Goal: Task Accomplishment & Management: Use online tool/utility

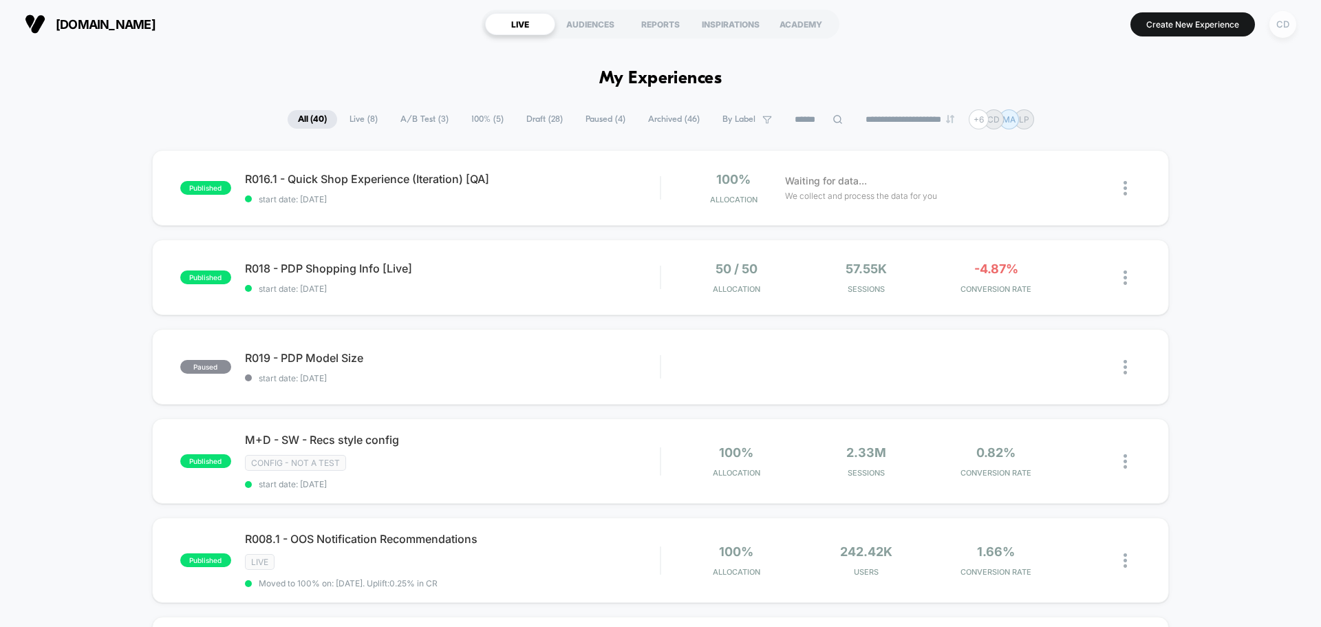
click at [1276, 21] on div "CD" at bounding box center [1282, 24] width 27 height 27
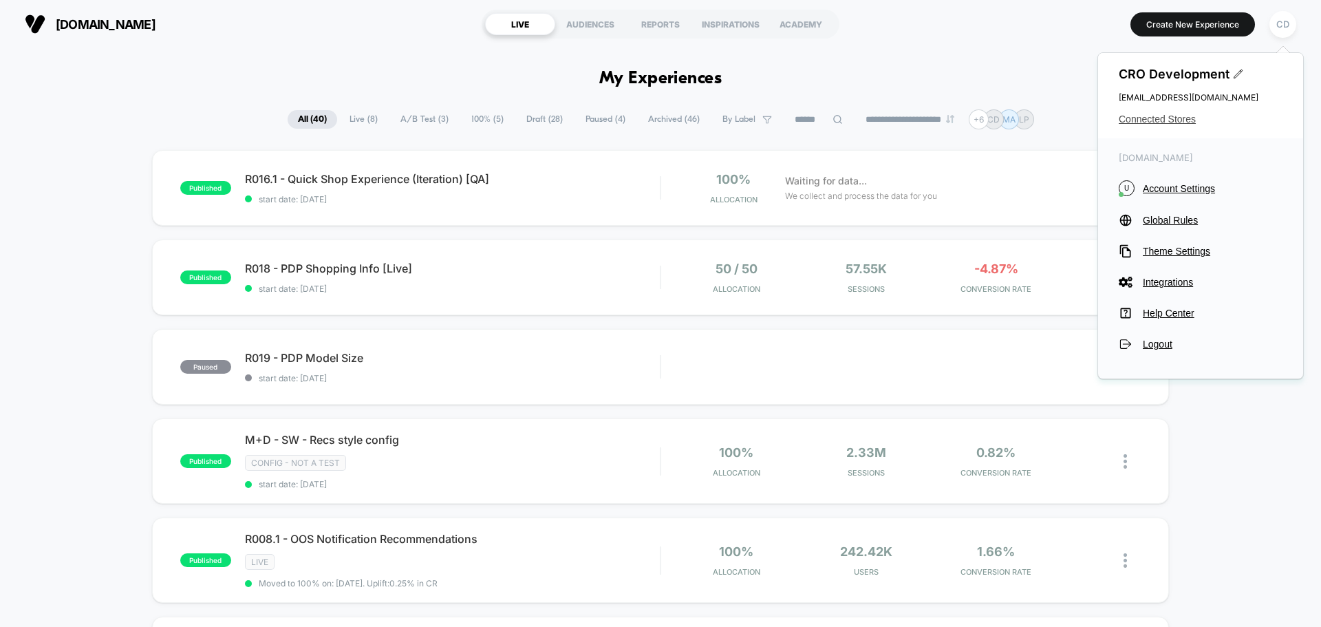
click at [1165, 116] on span "Connected Stores" at bounding box center [1200, 118] width 164 height 11
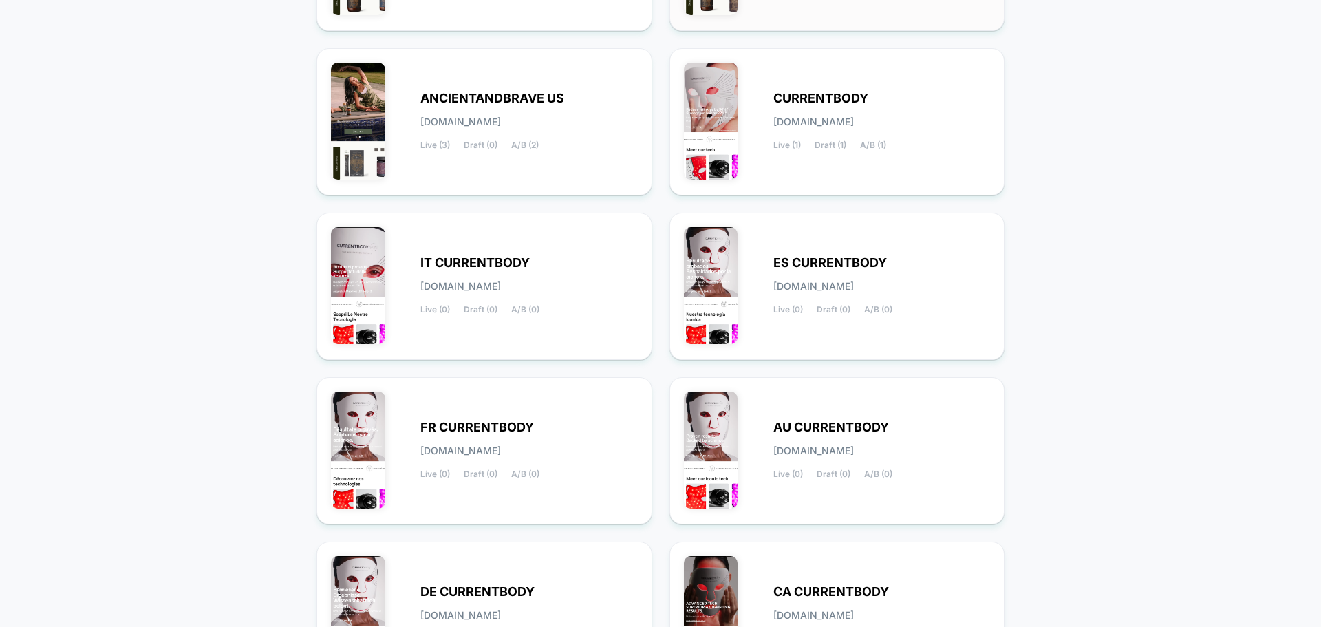
scroll to position [474, 0]
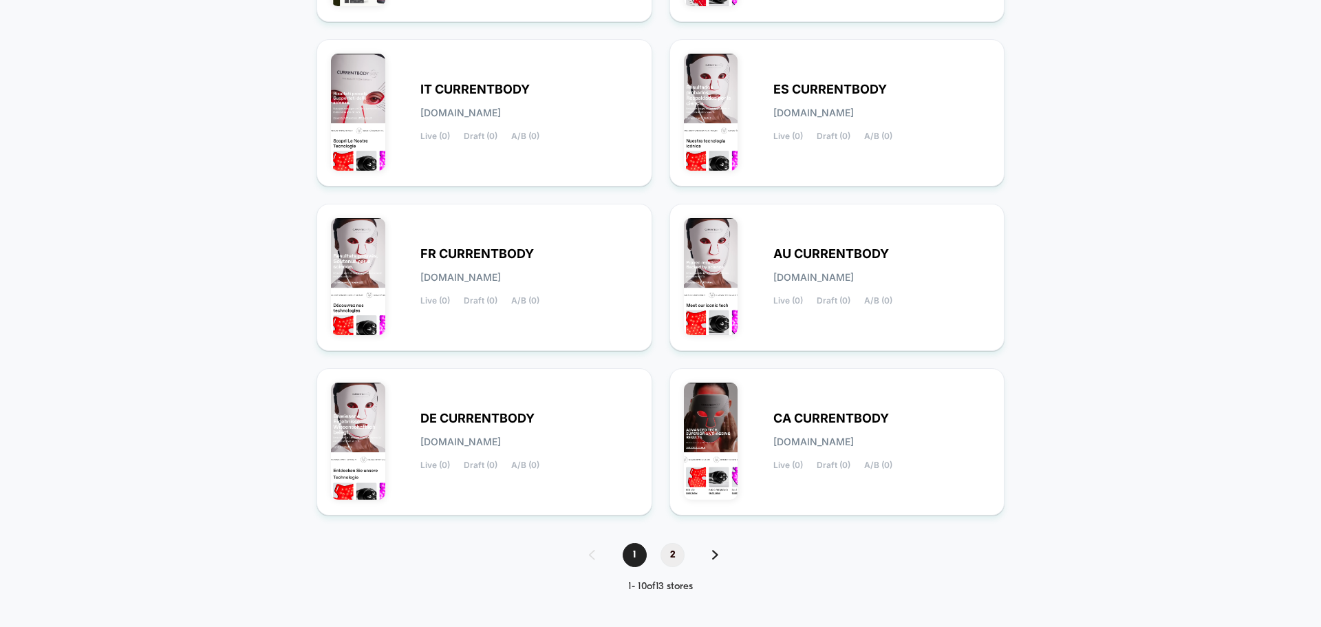
click at [673, 554] on span "2" at bounding box center [672, 555] width 24 height 24
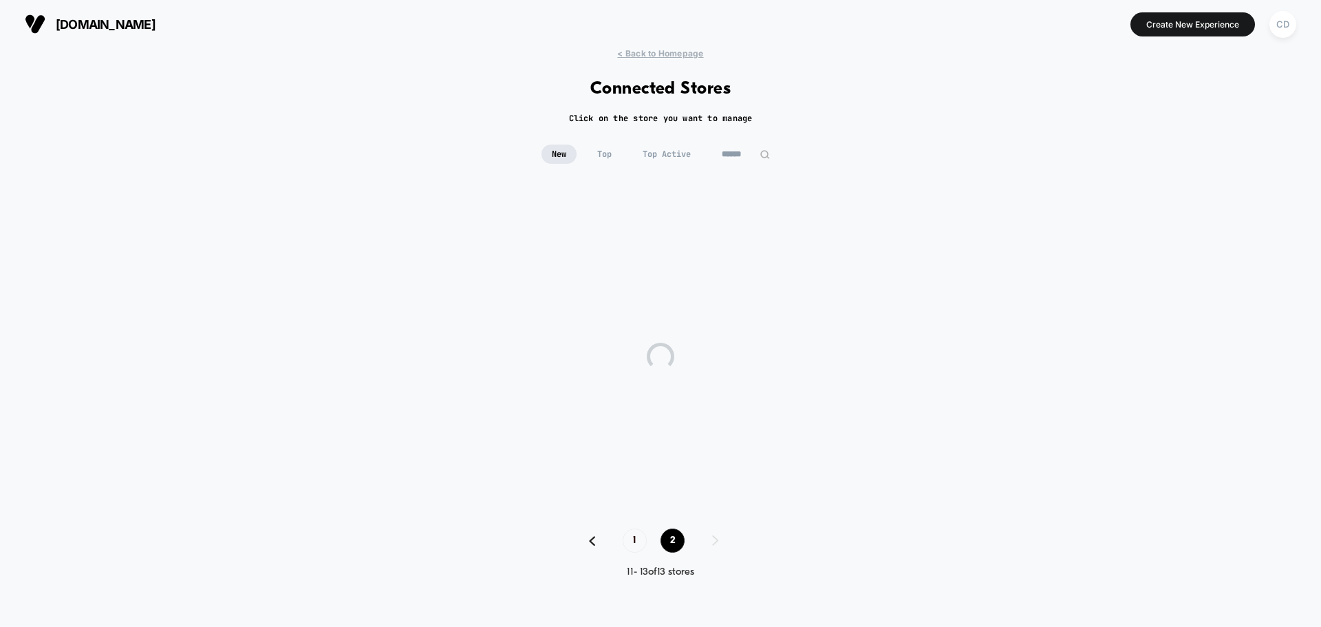
scroll to position [0, 0]
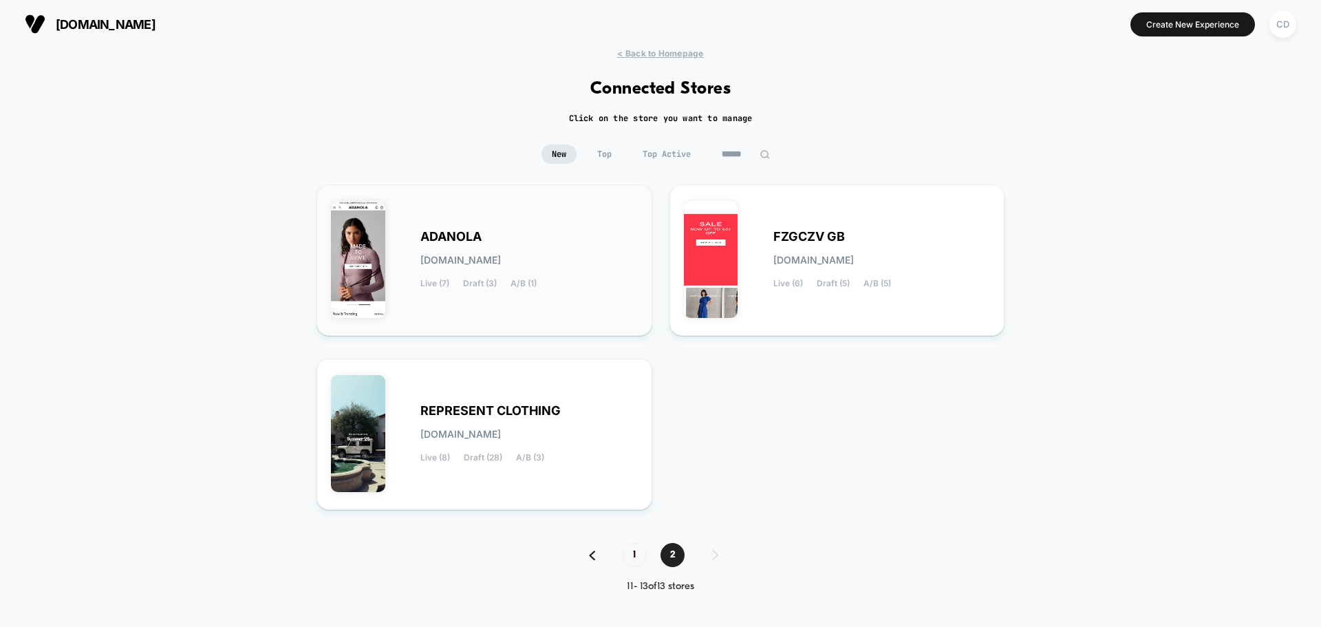
click at [557, 226] on div "ADANOLA [DOMAIN_NAME] Live (7) Draft (3) A/B (1)" at bounding box center [484, 260] width 307 height 122
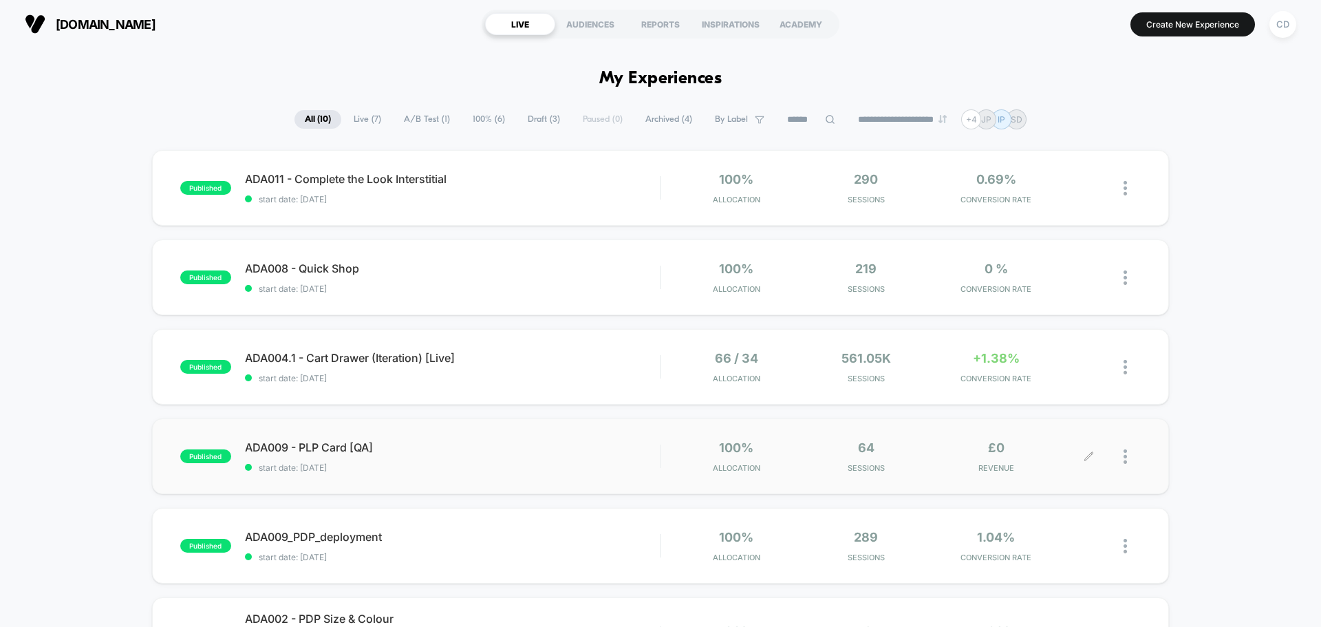
click at [1085, 452] on icon at bounding box center [1088, 456] width 10 height 10
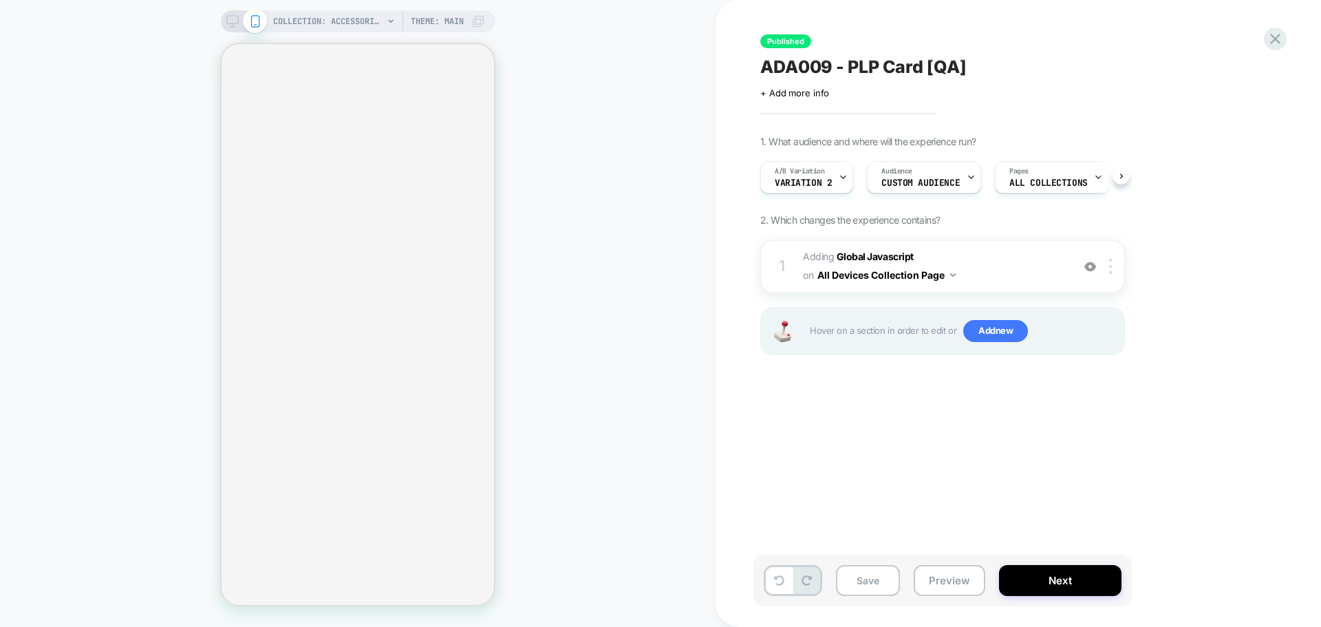
scroll to position [0, 1]
click at [892, 257] on b "Global Javascript" at bounding box center [874, 256] width 77 height 12
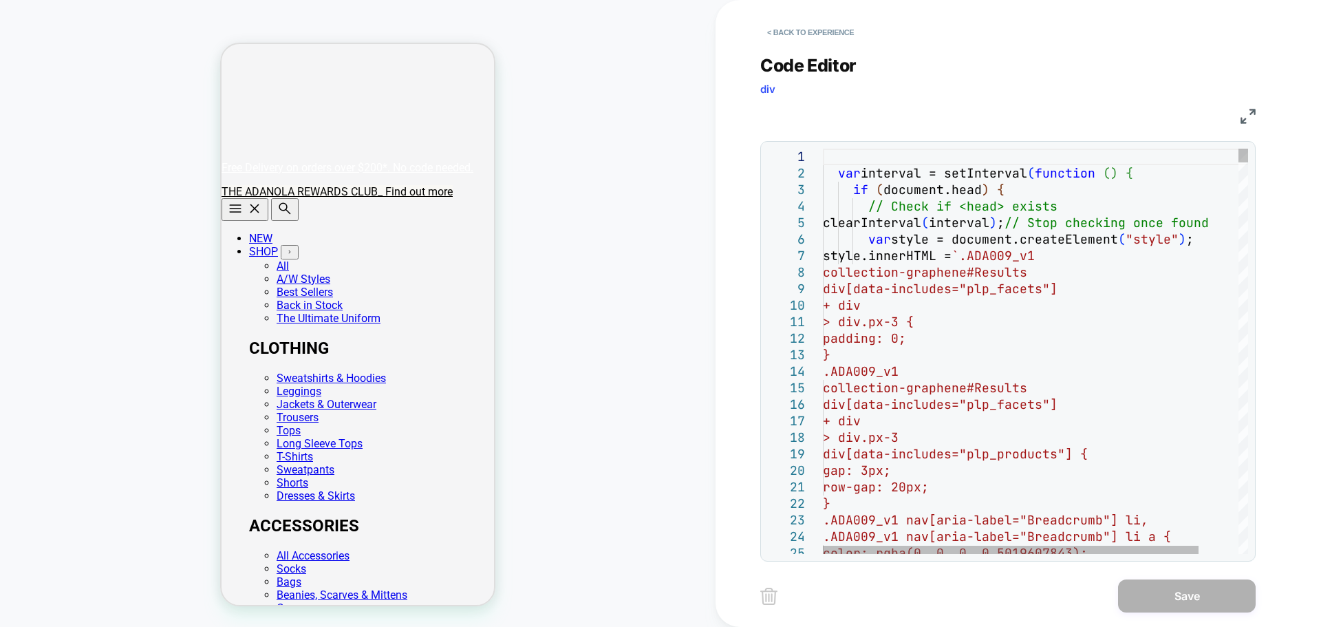
scroll to position [0, 0]
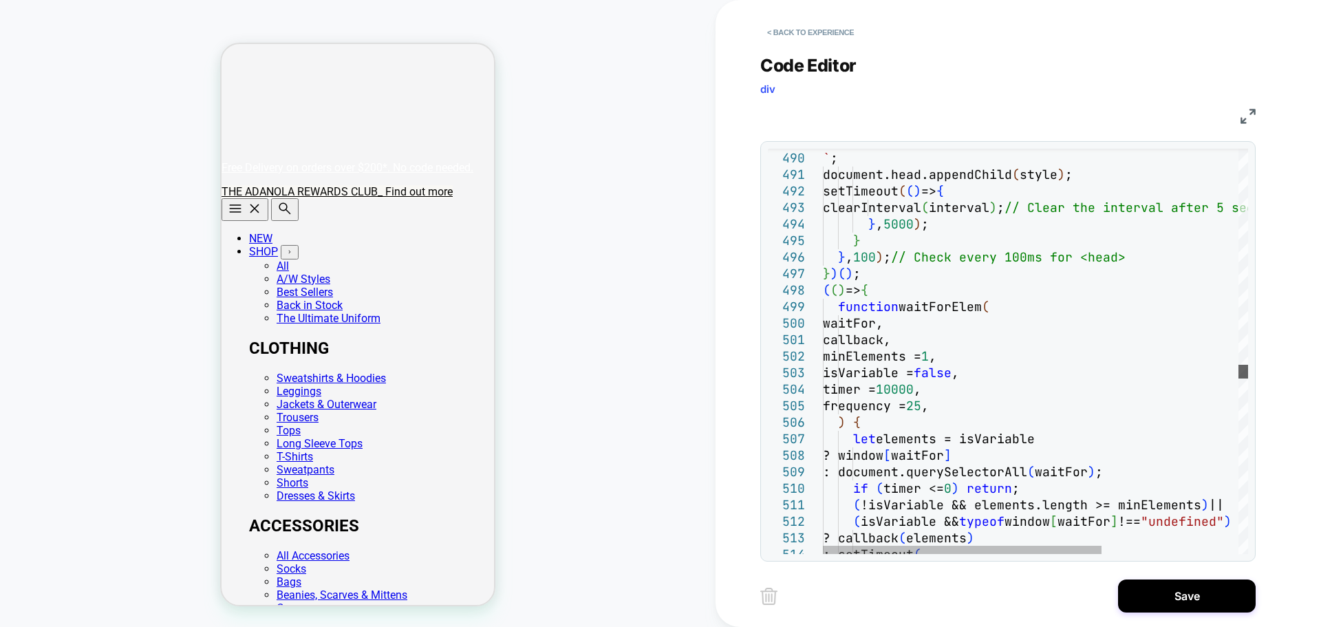
click at [1248, 373] on div at bounding box center [1243, 372] width 10 height 14
drag, startPoint x: 906, startPoint y: 290, endPoint x: 804, endPoint y: 272, distance: 103.2
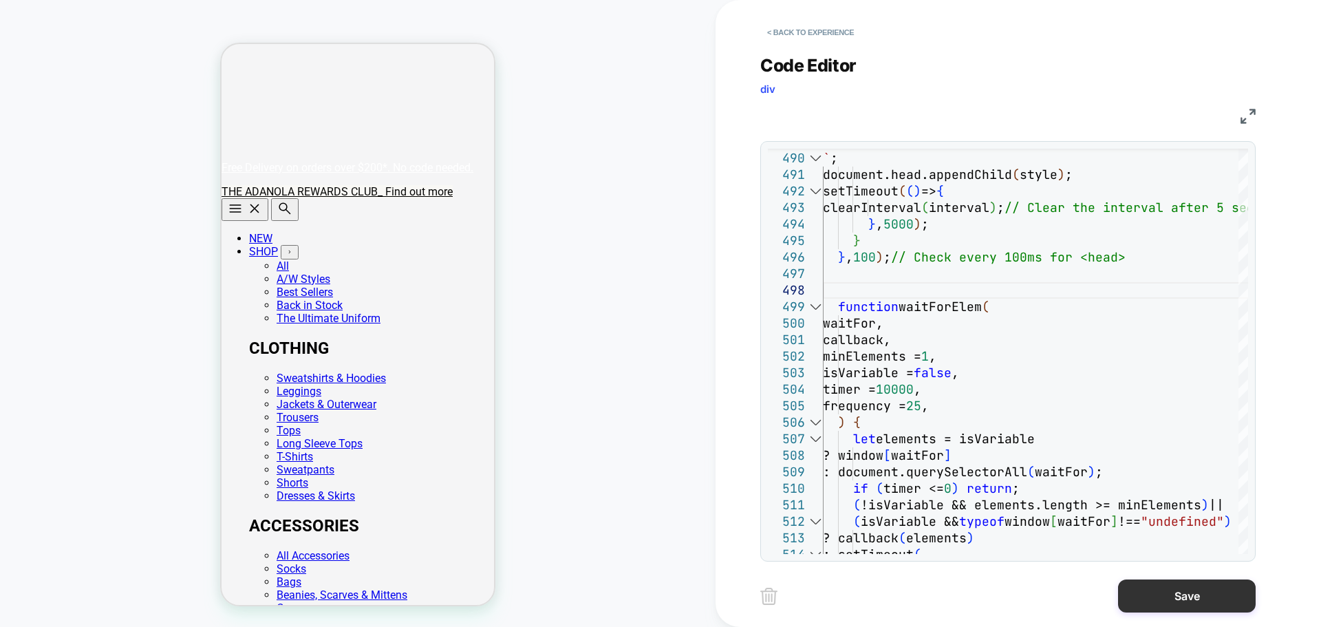
type textarea "**********"
click at [1184, 590] on button "Save" at bounding box center [1187, 595] width 138 height 33
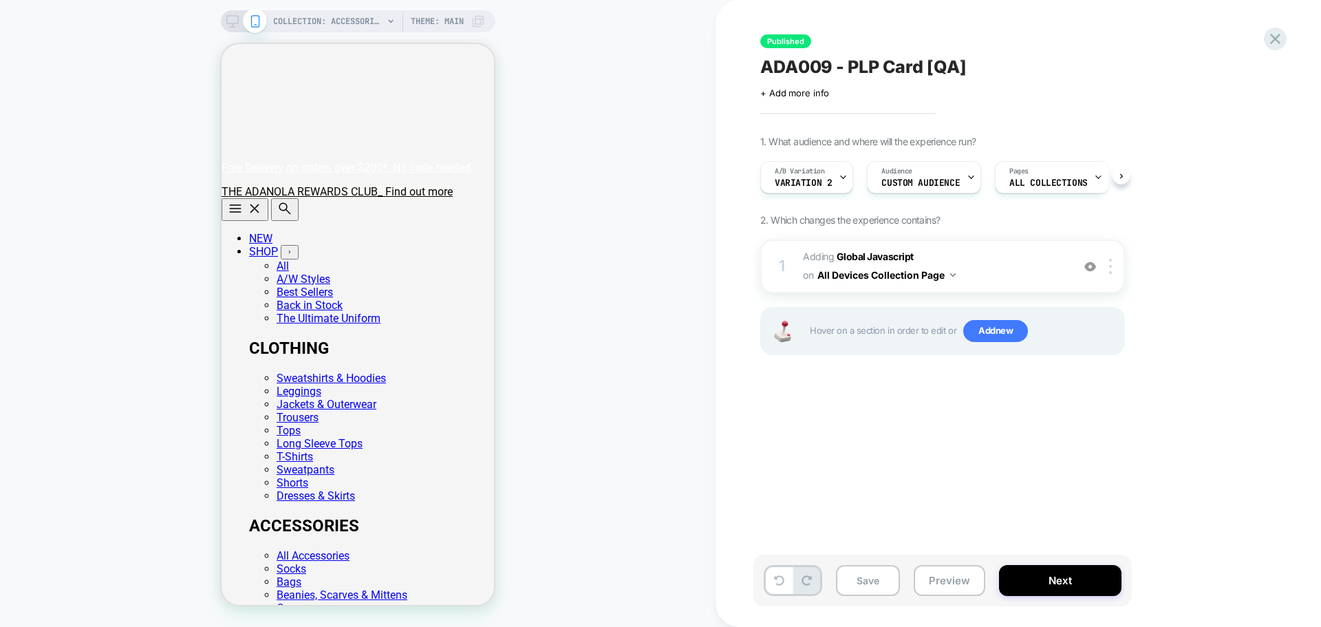
scroll to position [0, 1]
click at [868, 576] on button "Save" at bounding box center [868, 580] width 64 height 31
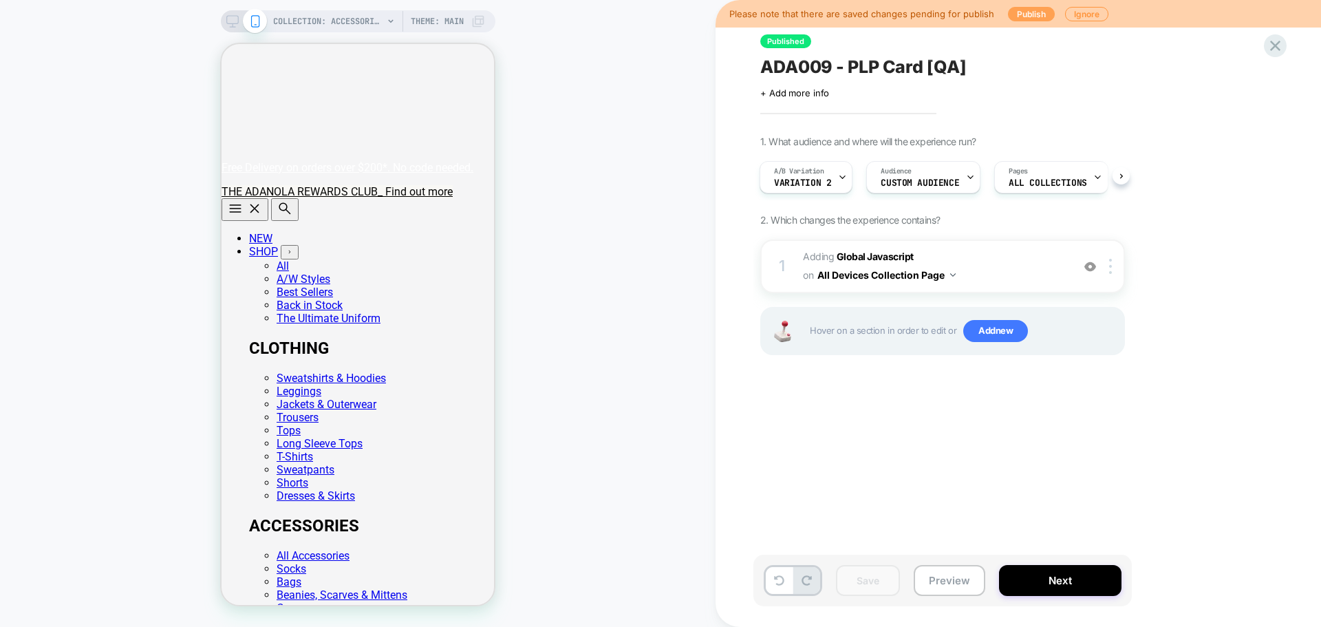
click at [1027, 10] on button "Publish" at bounding box center [1031, 14] width 47 height 14
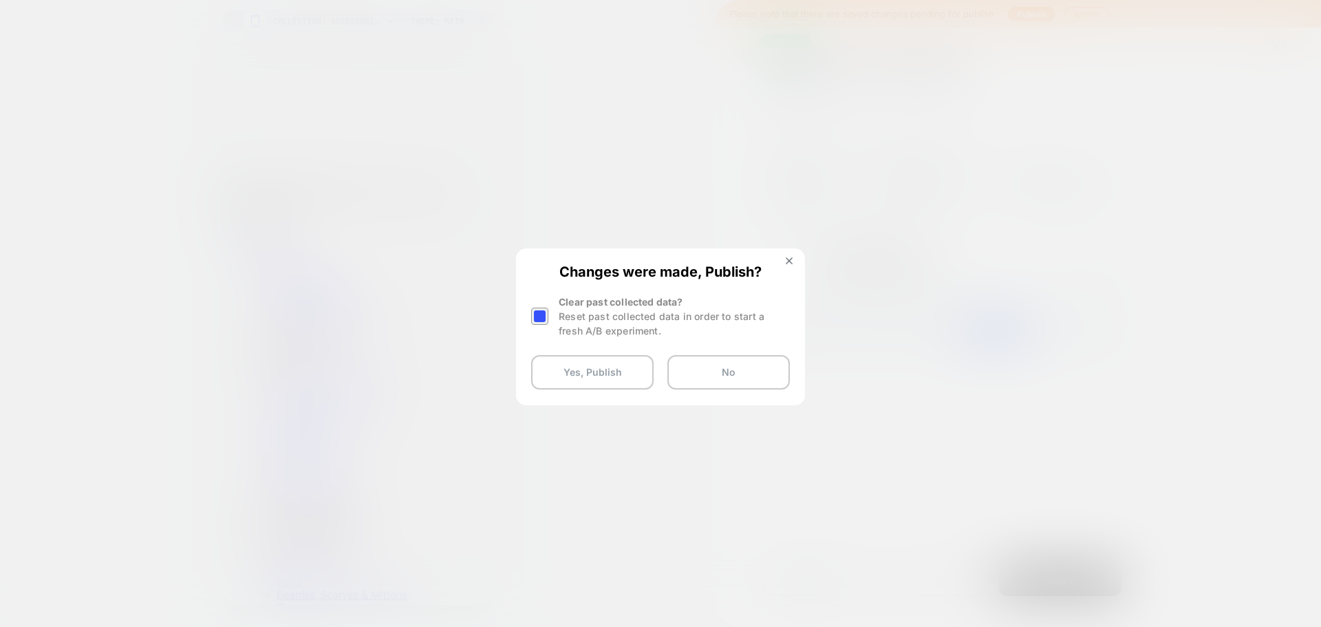
click at [535, 315] on div at bounding box center [539, 315] width 17 height 17
click at [586, 365] on button "Yes, Publish" at bounding box center [592, 372] width 122 height 34
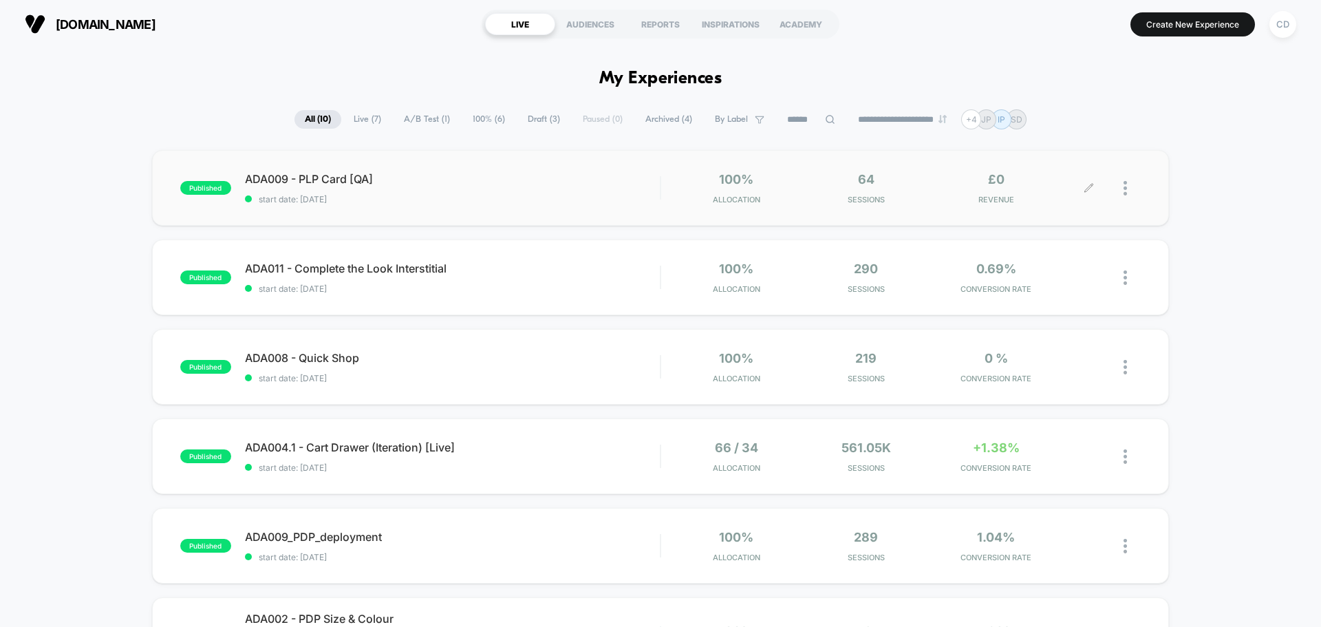
click at [1085, 186] on icon at bounding box center [1088, 188] width 10 height 10
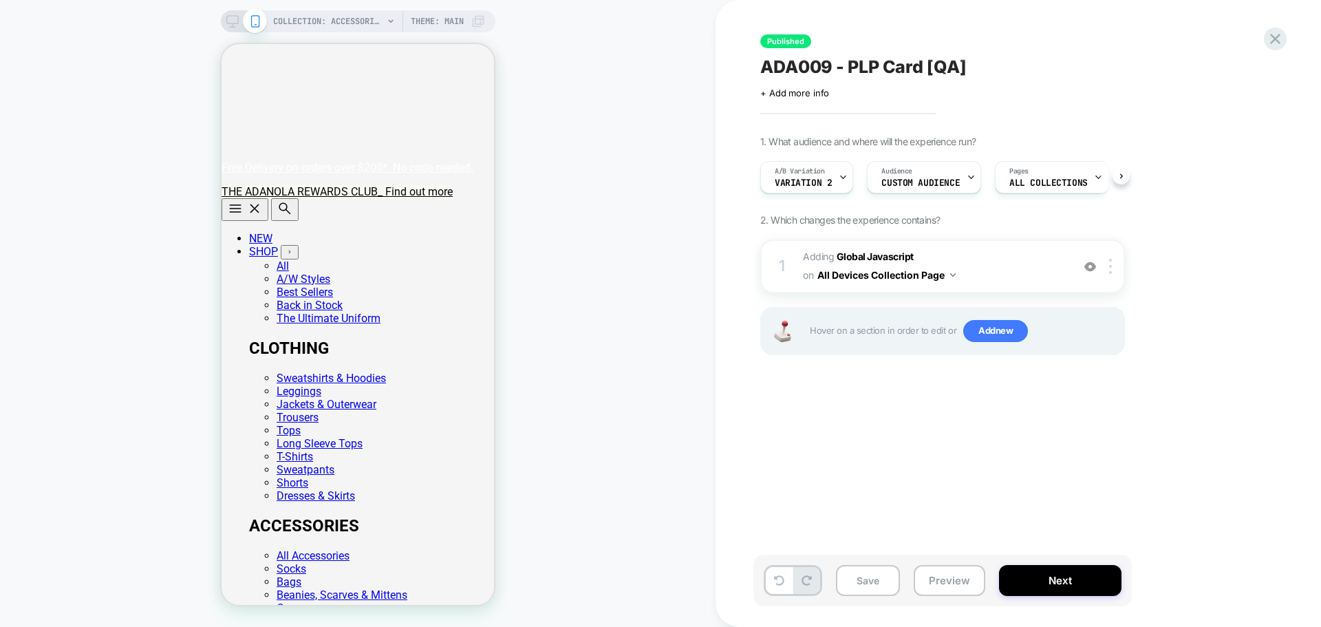
scroll to position [0, 1]
click at [895, 258] on b "Global Javascript" at bounding box center [874, 256] width 77 height 12
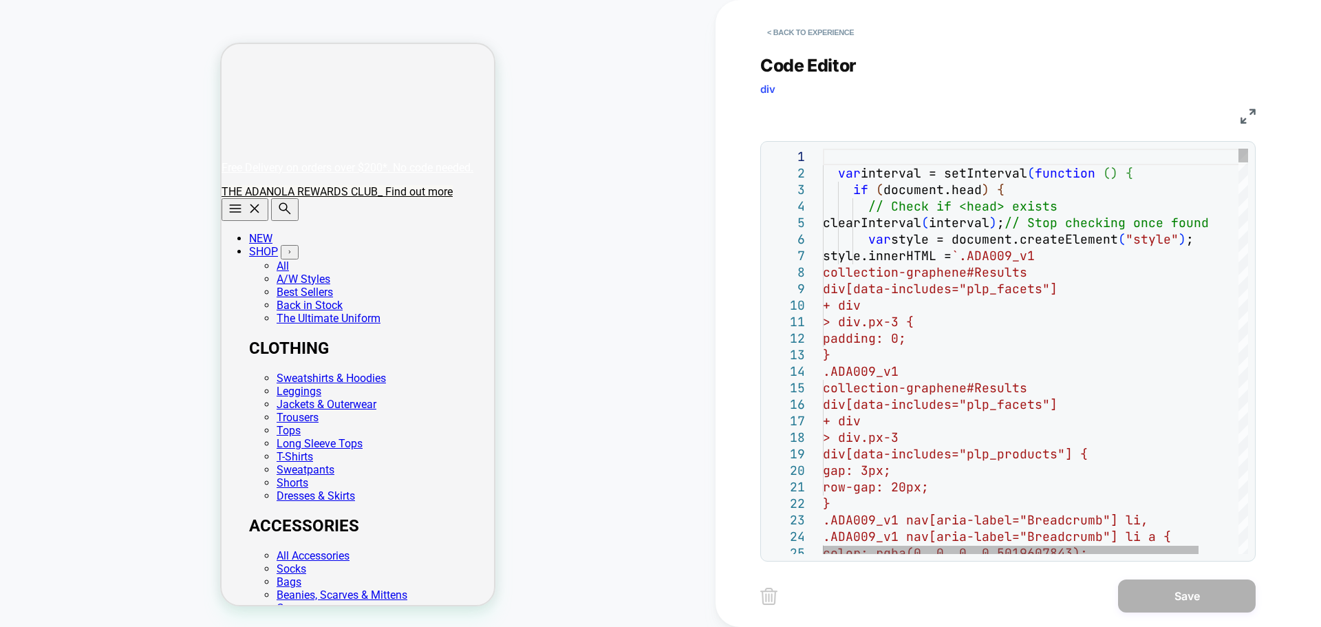
scroll to position [0, 0]
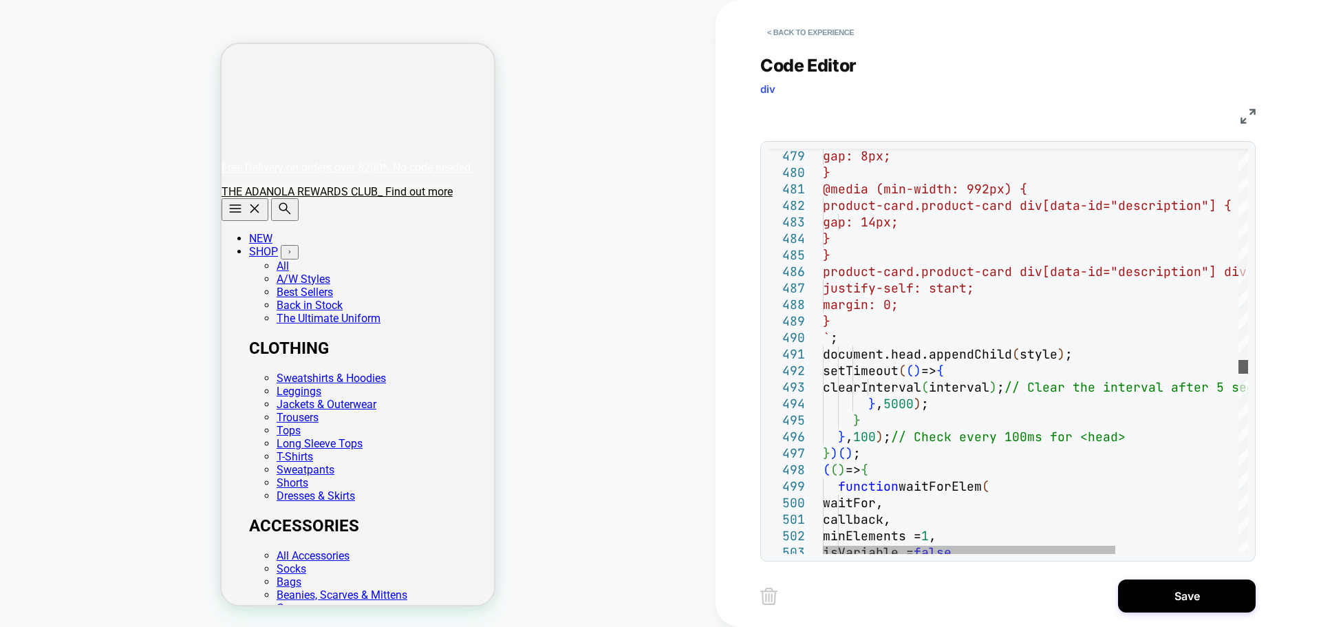
click at [1245, 365] on div at bounding box center [1243, 367] width 10 height 14
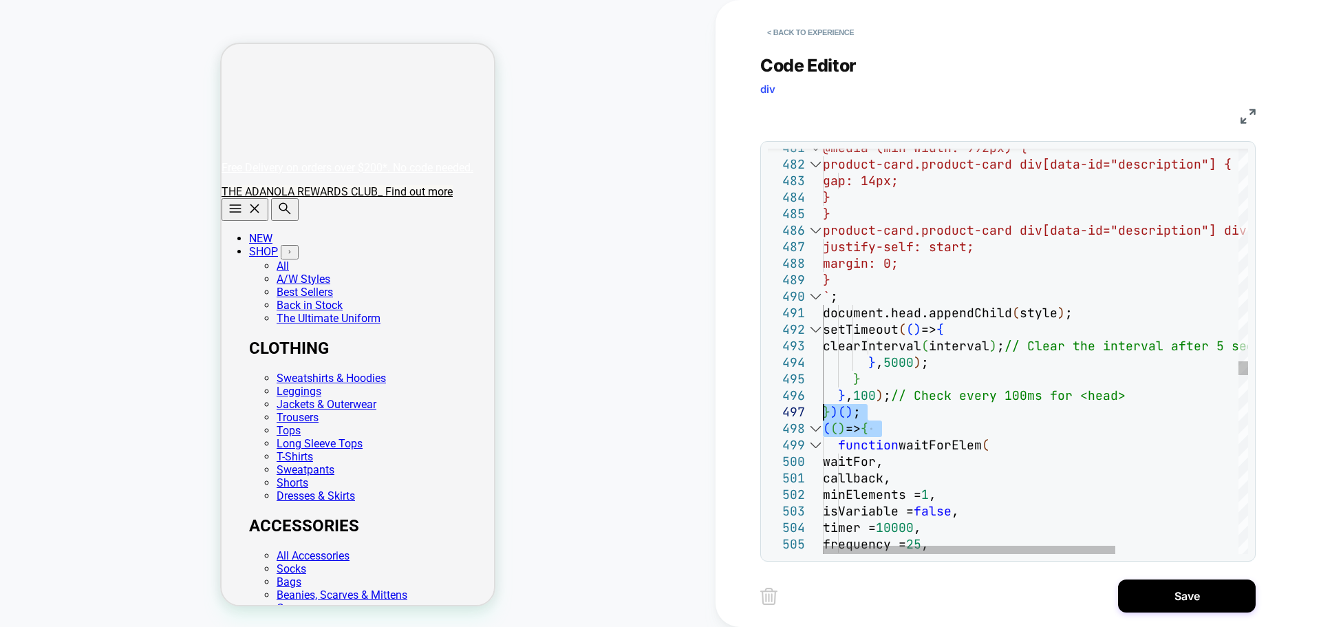
drag, startPoint x: 889, startPoint y: 430, endPoint x: 809, endPoint y: 415, distance: 80.5
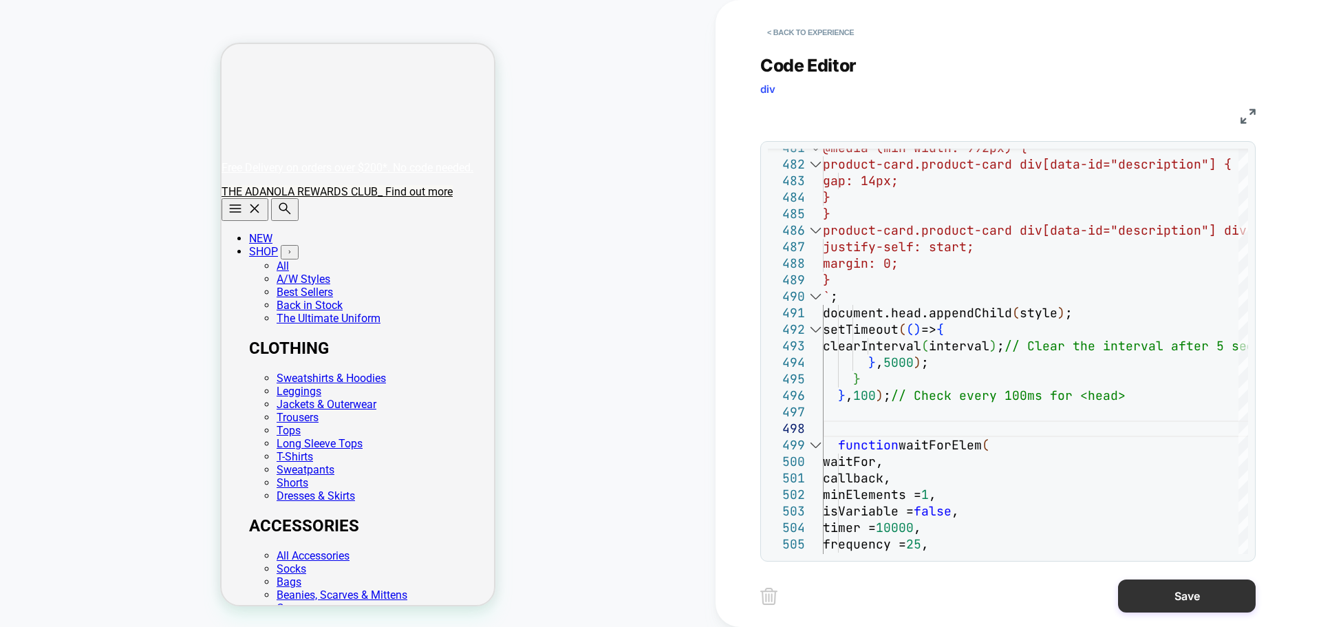
type textarea "**********"
click at [1173, 592] on button "Save" at bounding box center [1187, 595] width 138 height 33
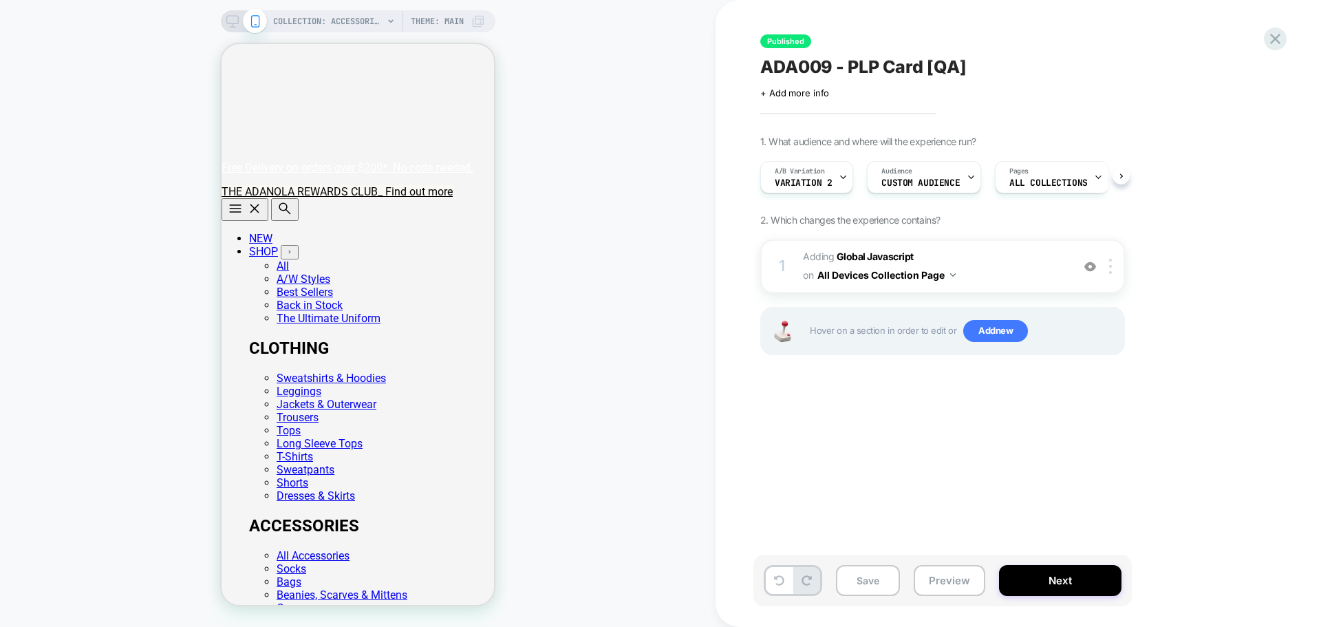
scroll to position [0, 1]
click at [862, 579] on button "Save" at bounding box center [868, 580] width 64 height 31
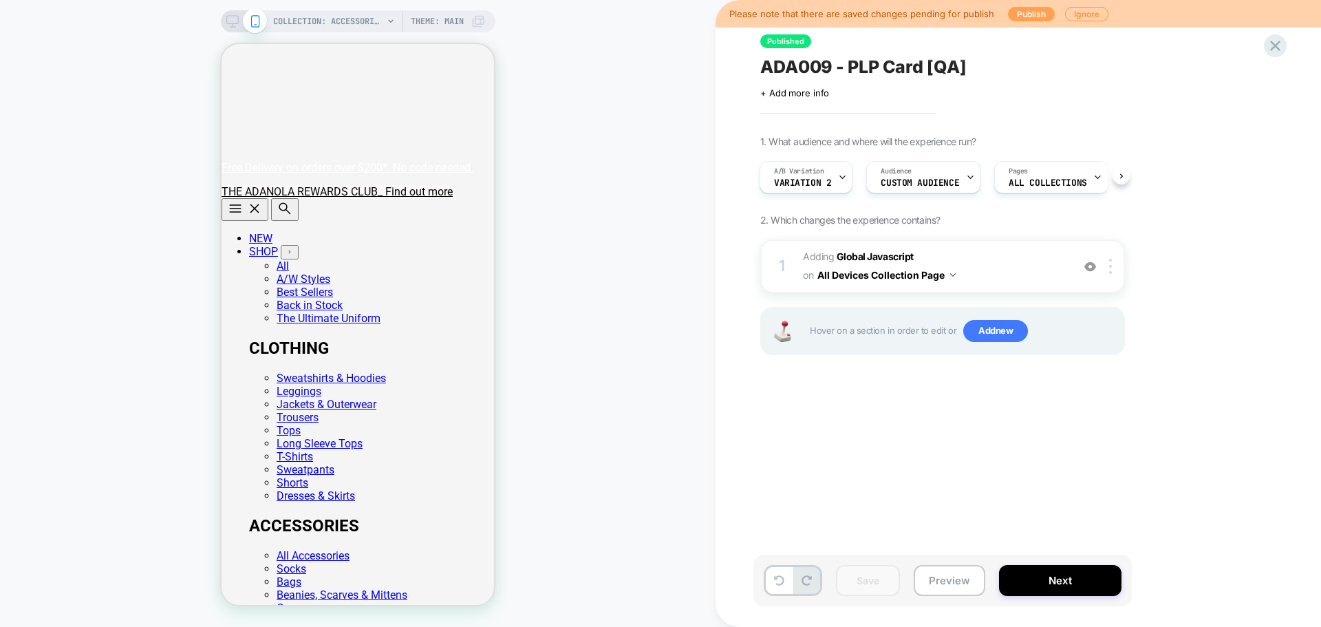
click at [1029, 16] on button "Publish" at bounding box center [1031, 14] width 47 height 14
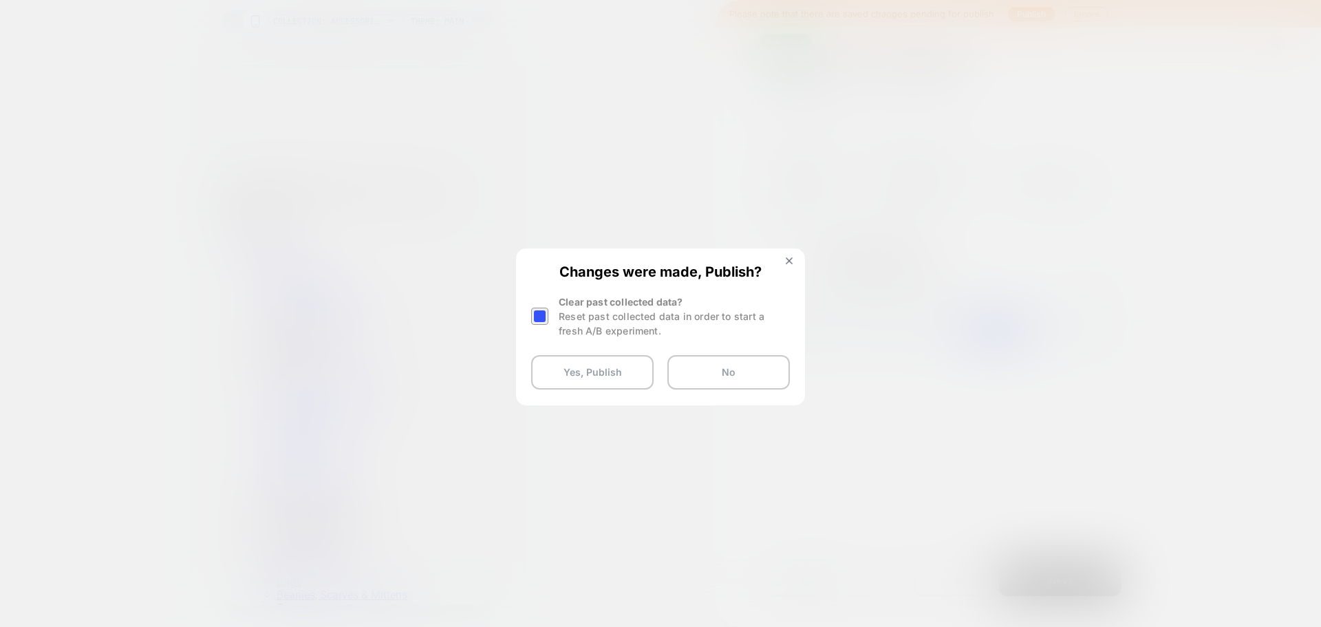
click at [539, 314] on div at bounding box center [539, 315] width 17 height 17
click at [589, 364] on button "Yes, Publish" at bounding box center [592, 372] width 122 height 34
